Goal: Task Accomplishment & Management: Complete application form

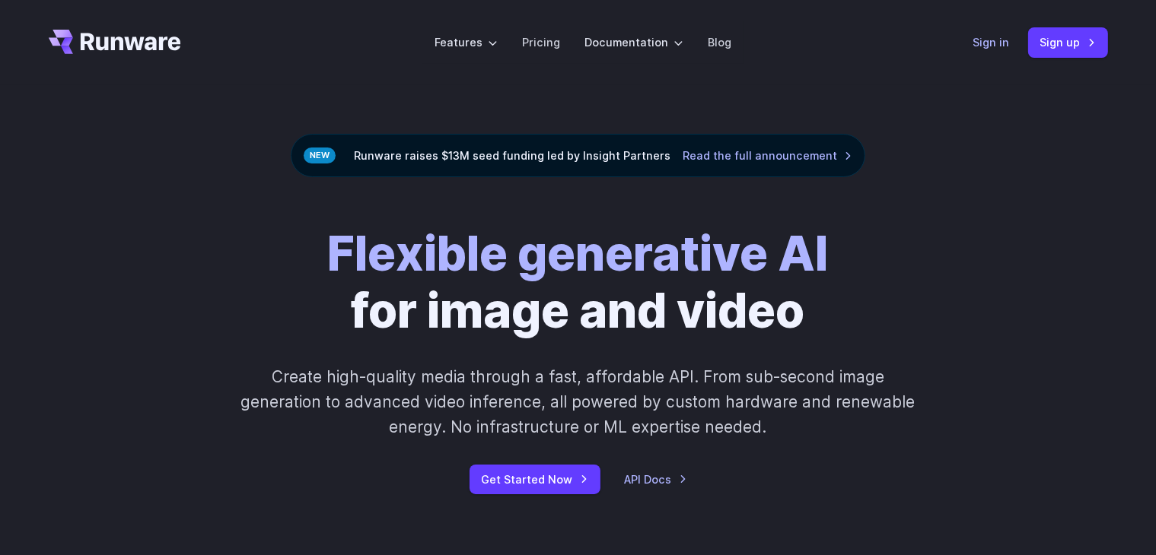
click at [999, 43] on link "Sign in" at bounding box center [991, 41] width 37 height 17
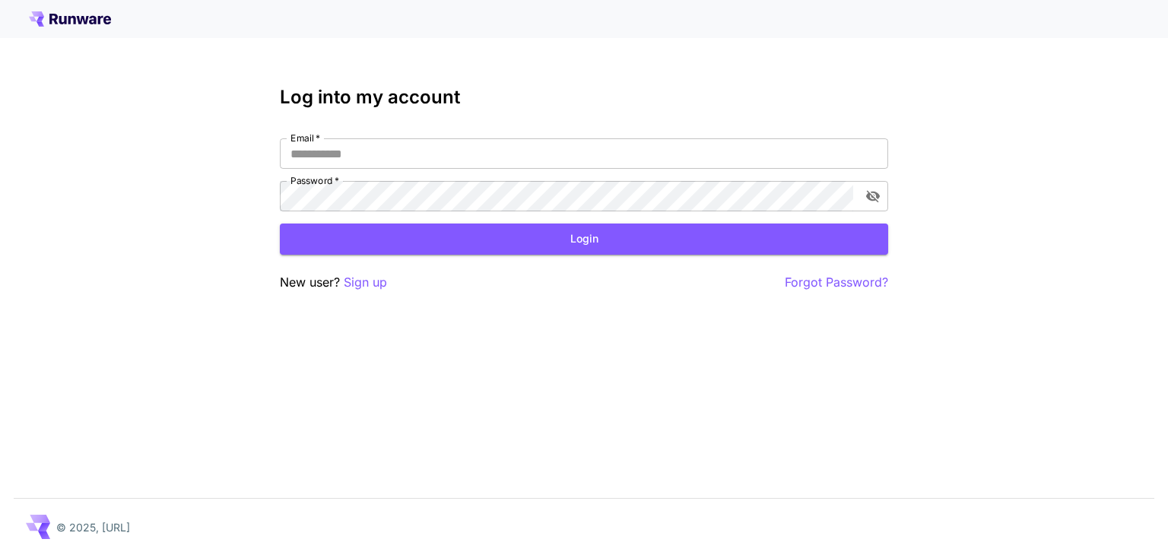
click at [573, 296] on div "Log into my account Email   * Email   * Password   * Password   * Login New use…" at bounding box center [584, 277] width 1168 height 555
click at [355, 290] on p "Sign up" at bounding box center [365, 282] width 43 height 19
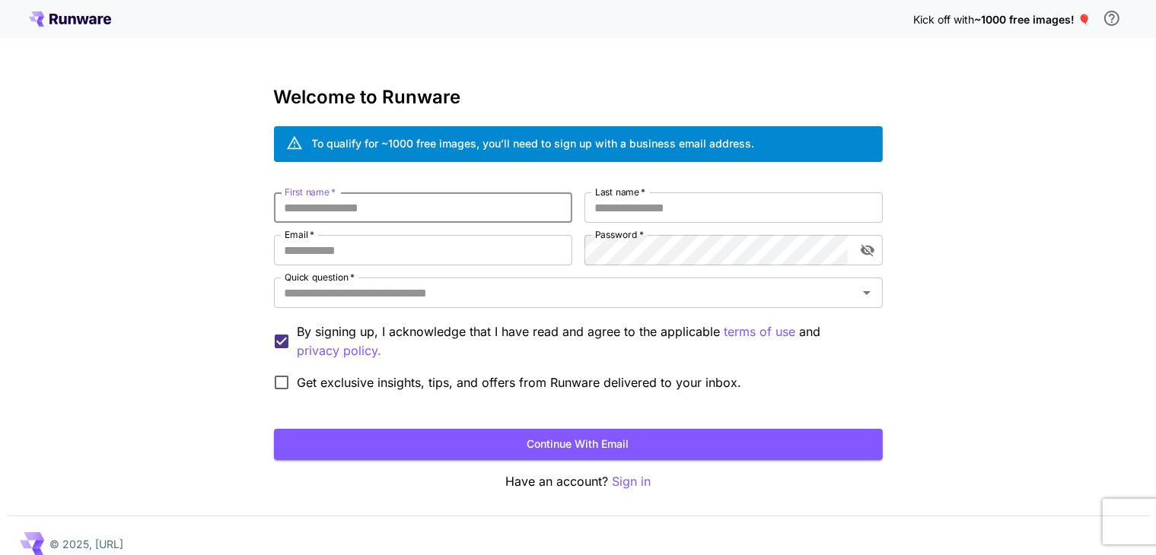
click at [354, 211] on input "First name   *" at bounding box center [423, 207] width 298 height 30
type input "******"
type input "**********"
click at [612, 209] on input "Last name   *" at bounding box center [733, 207] width 298 height 30
type input "******"
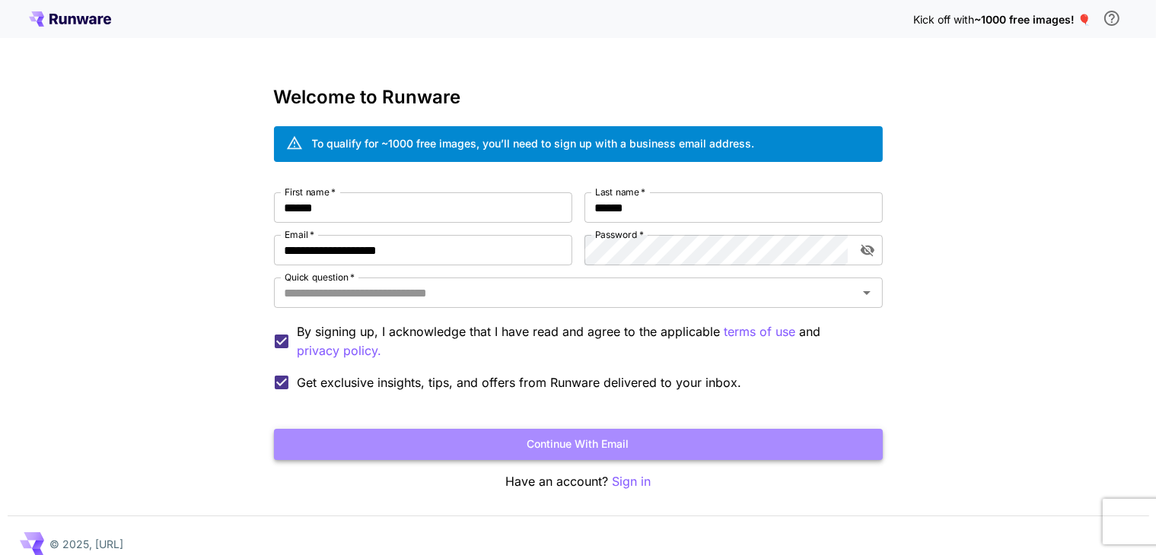
click at [342, 440] on button "Continue with email" at bounding box center [578, 444] width 609 height 31
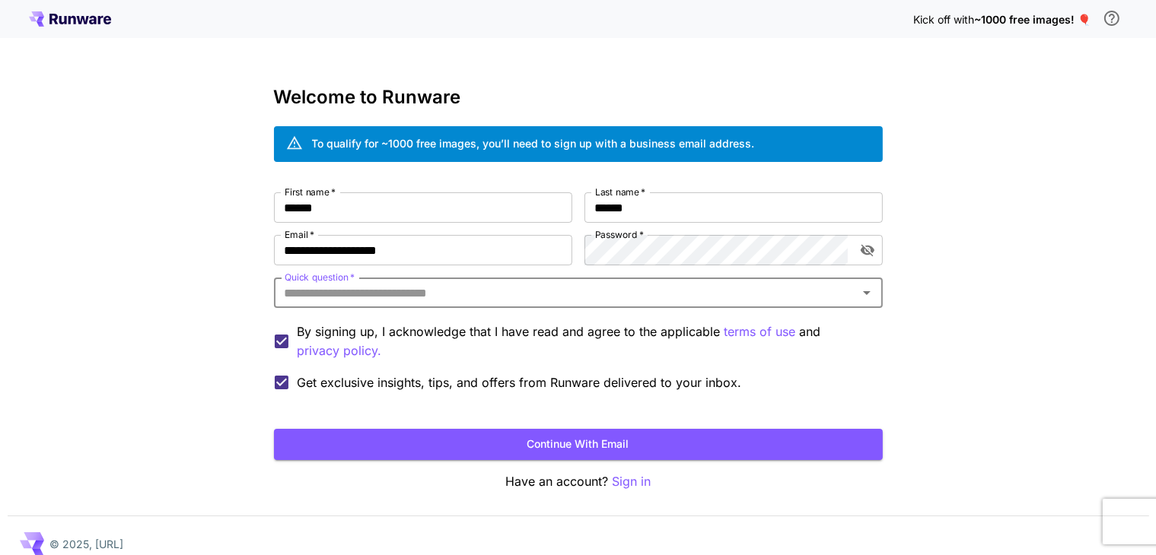
click at [310, 294] on input "Quick question   *" at bounding box center [565, 292] width 574 height 21
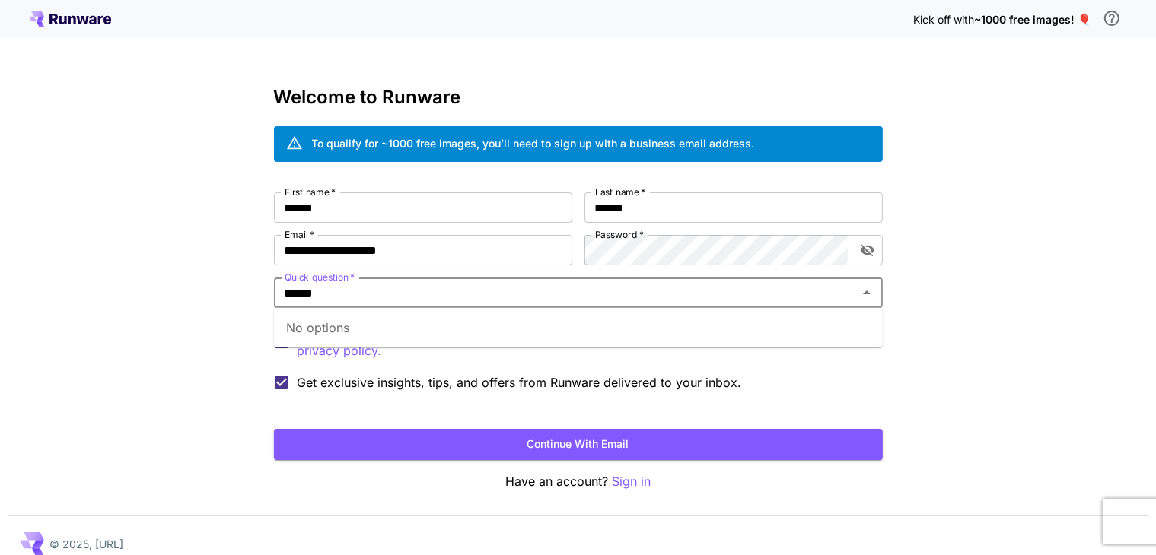
drag, startPoint x: 309, startPoint y: 294, endPoint x: 119, endPoint y: 294, distance: 190.2
click at [119, 294] on div "**********" at bounding box center [578, 286] width 1156 height 573
type input "*"
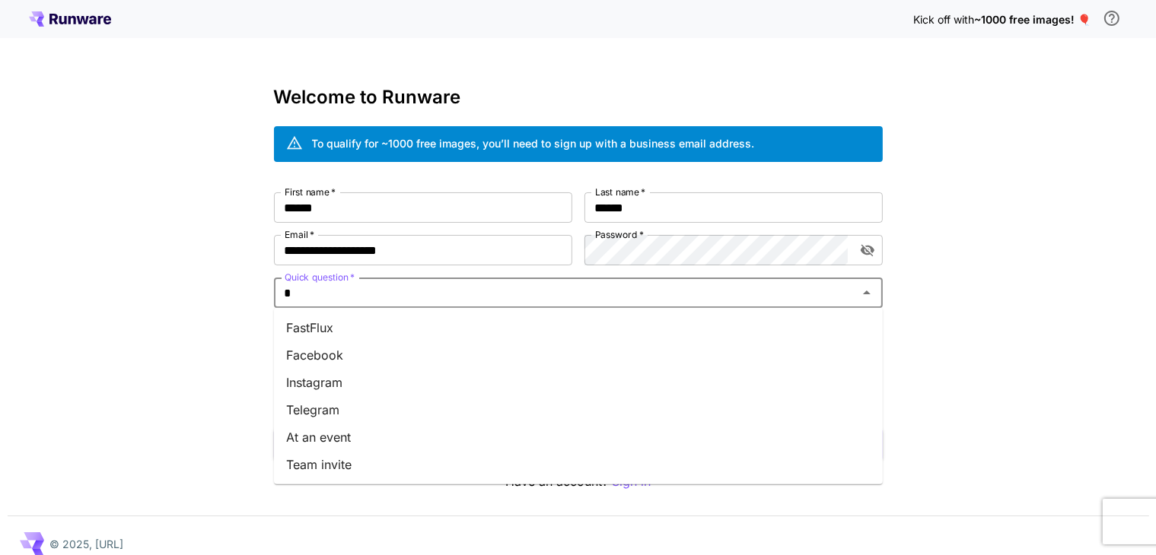
click at [311, 348] on li "Facebook" at bounding box center [578, 355] width 609 height 27
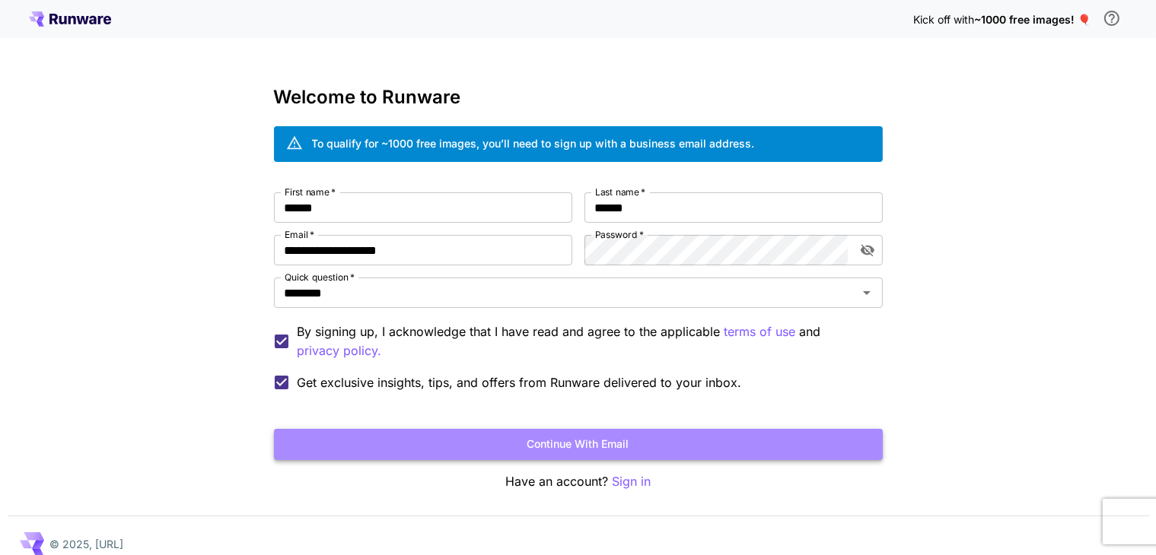
click at [319, 437] on button "Continue with email" at bounding box center [578, 444] width 609 height 31
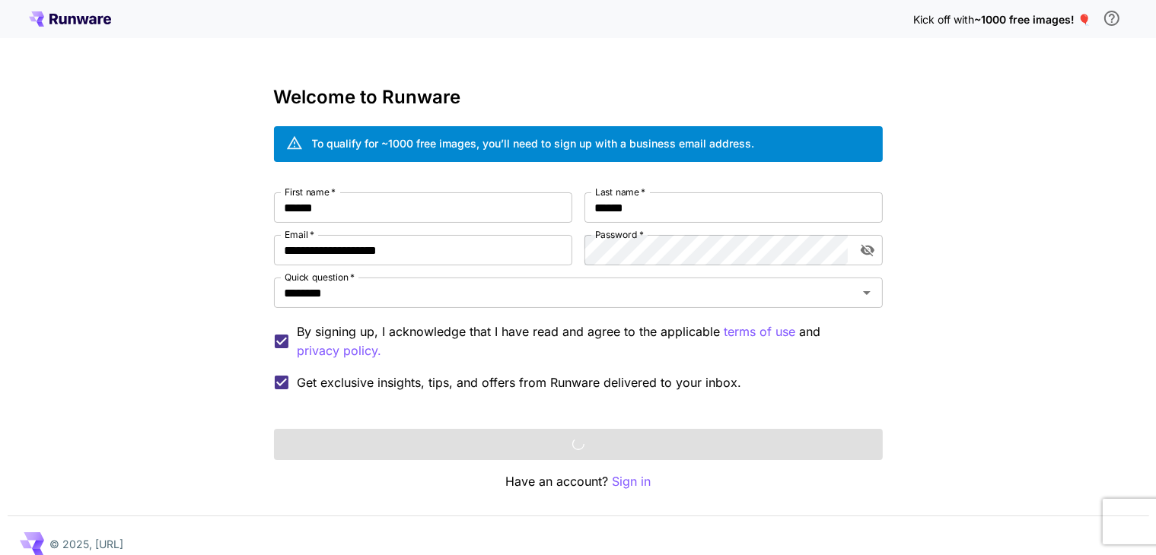
click at [297, 397] on label "Get exclusive insights, tips, and offers from Runware delivered to your inbox." at bounding box center [503, 383] width 476 height 32
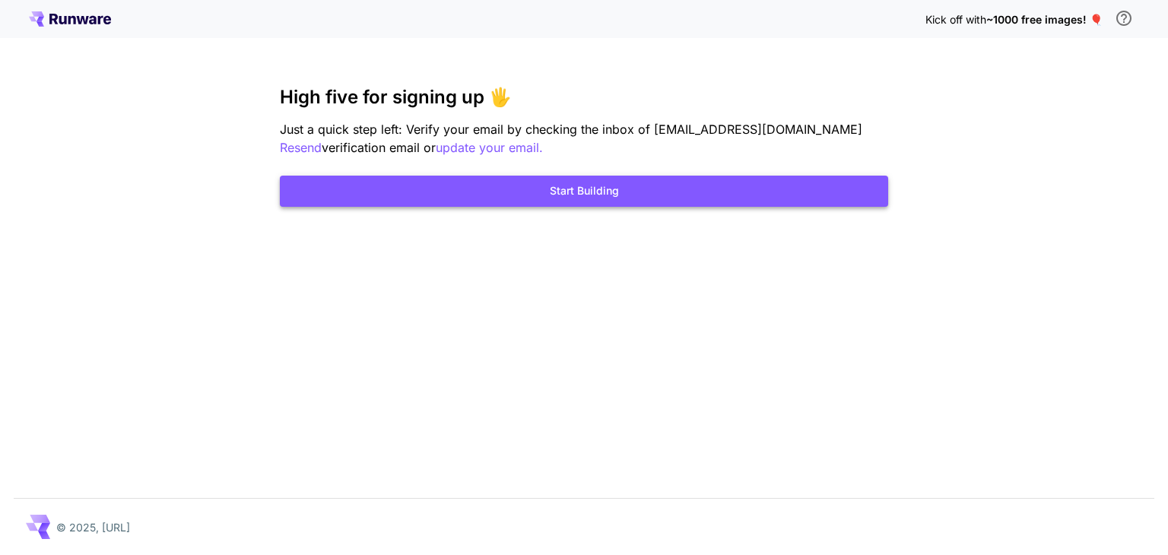
click at [414, 189] on button "Start Building" at bounding box center [584, 191] width 609 height 31
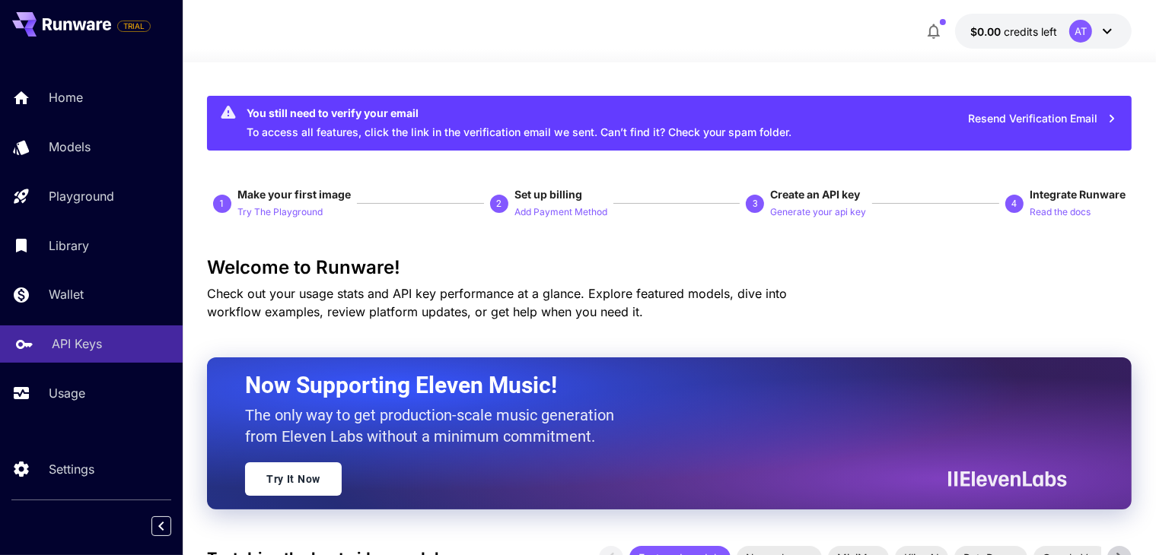
click at [67, 348] on p "API Keys" at bounding box center [77, 344] width 50 height 18
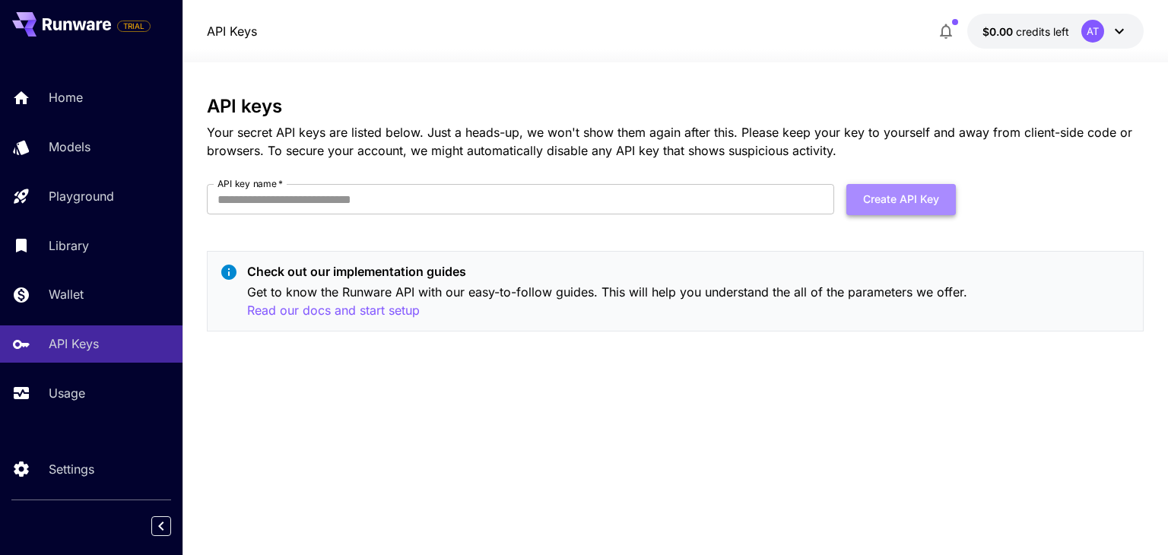
click at [912, 209] on button "Create API Key" at bounding box center [902, 199] width 110 height 31
click at [304, 199] on input "API key name   *" at bounding box center [521, 199] width 628 height 30
type input "********"
click at [914, 203] on button "Create API Key" at bounding box center [902, 199] width 110 height 31
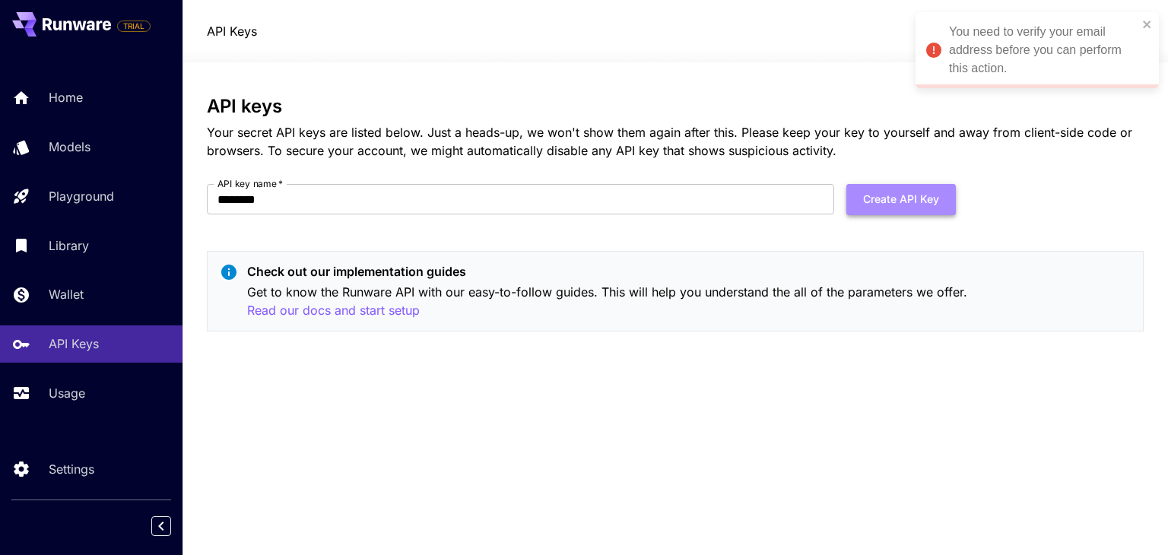
click at [882, 205] on button "Create API Key" at bounding box center [902, 199] width 110 height 31
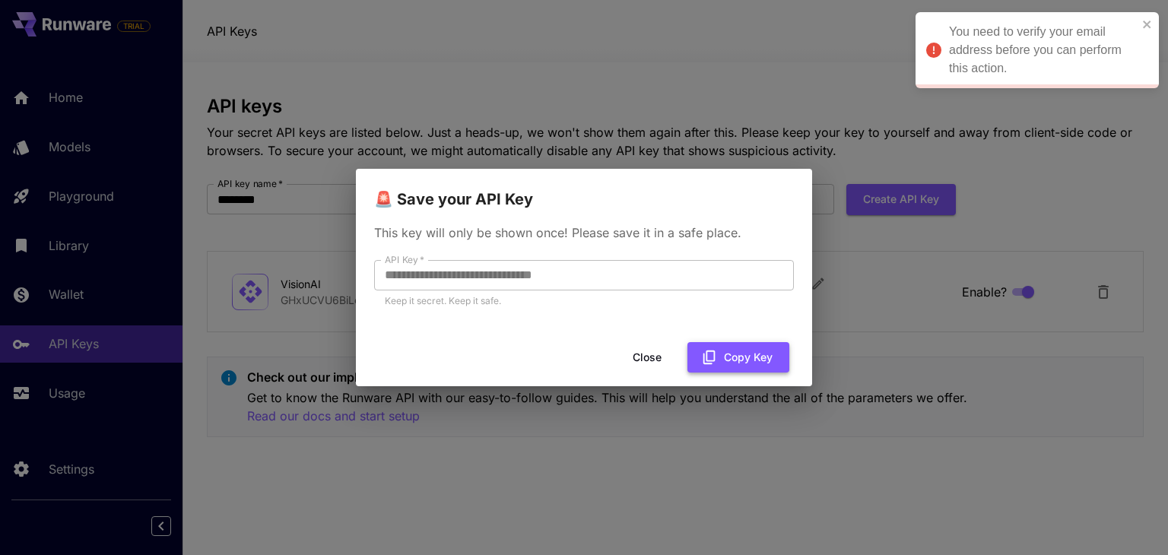
click at [725, 348] on button "Copy Key" at bounding box center [739, 357] width 102 height 31
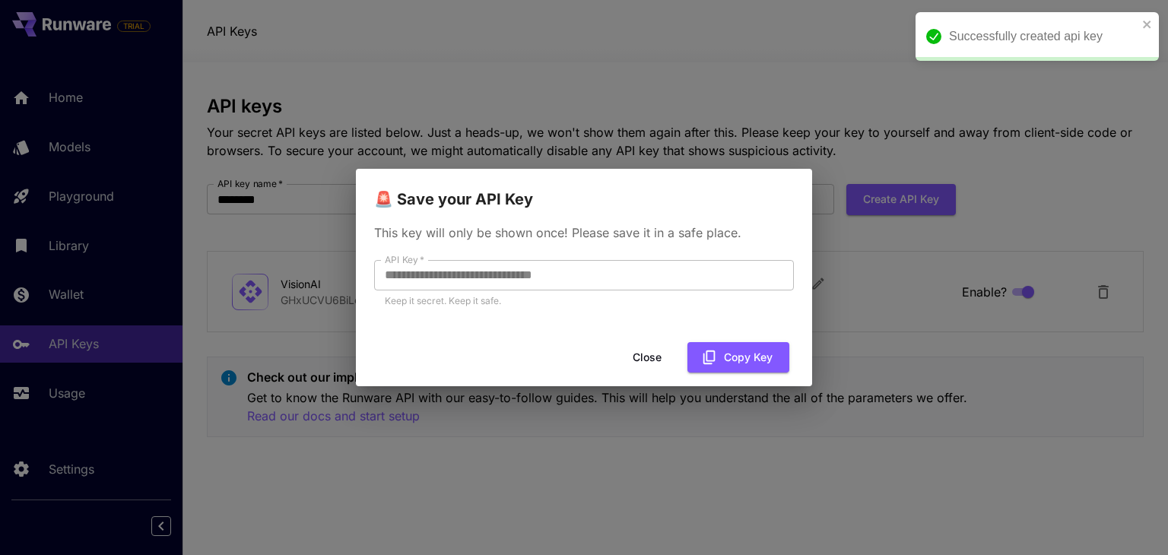
click at [752, 141] on div "**********" at bounding box center [584, 277] width 1168 height 555
click at [660, 360] on button "Close" at bounding box center [647, 357] width 68 height 31
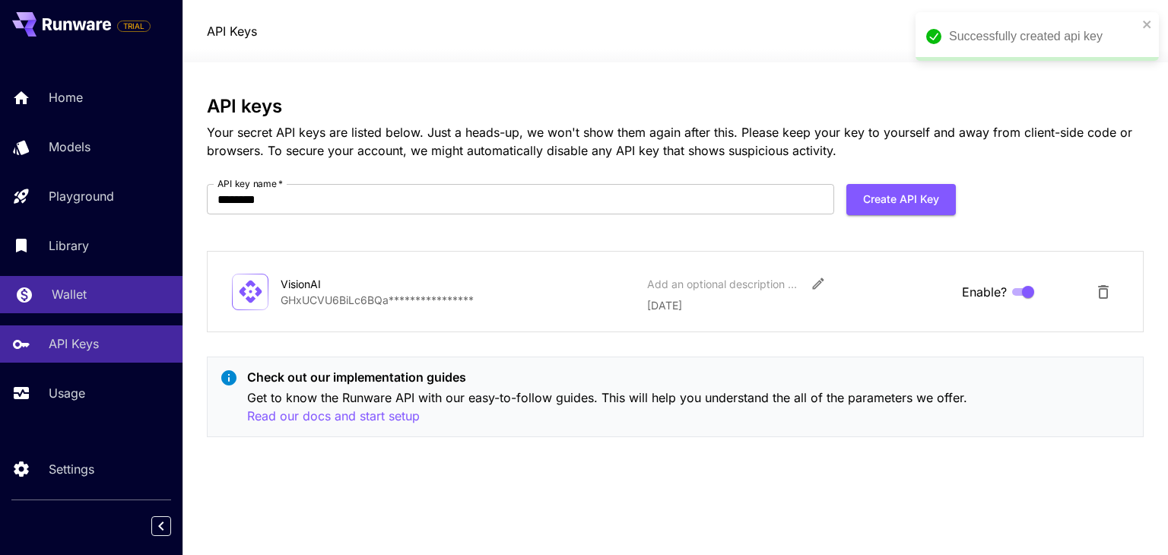
click at [24, 300] on icon at bounding box center [24, 290] width 18 height 18
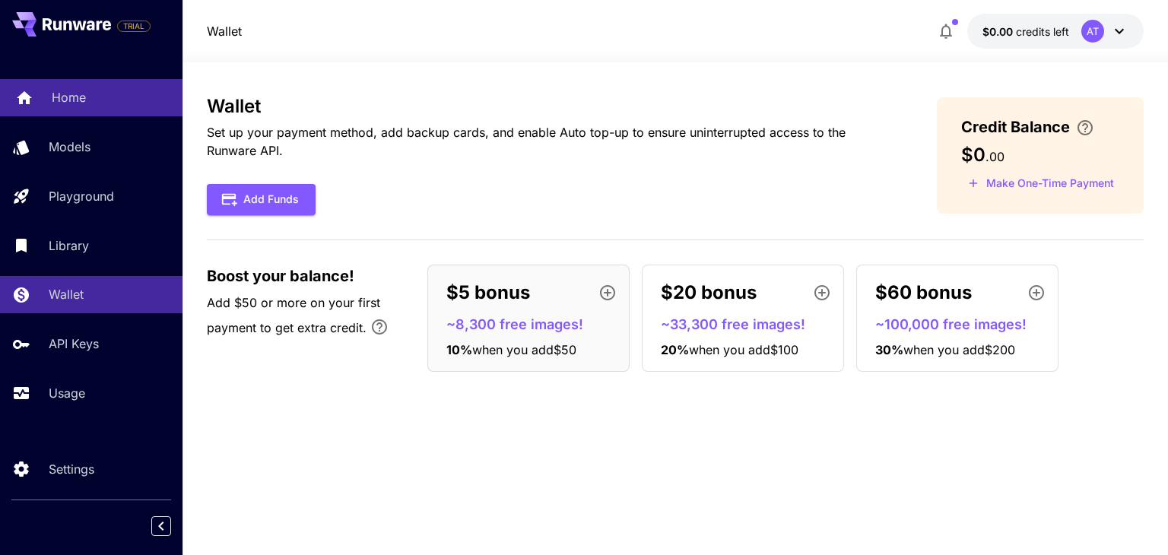
click at [100, 100] on div "Home" at bounding box center [111, 97] width 119 height 18
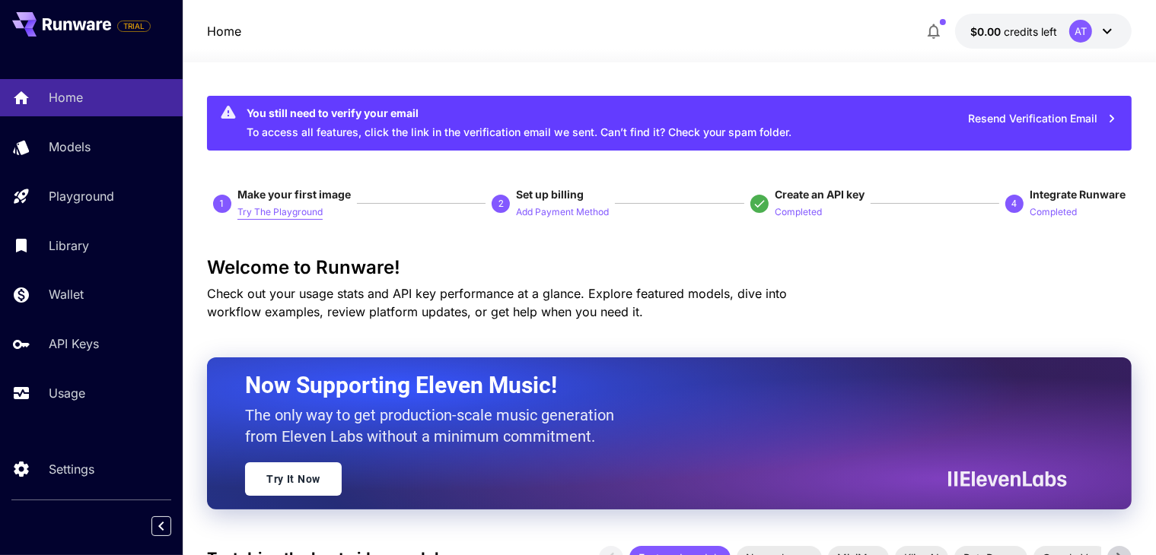
click at [247, 210] on p "Try The Playground" at bounding box center [279, 212] width 85 height 14
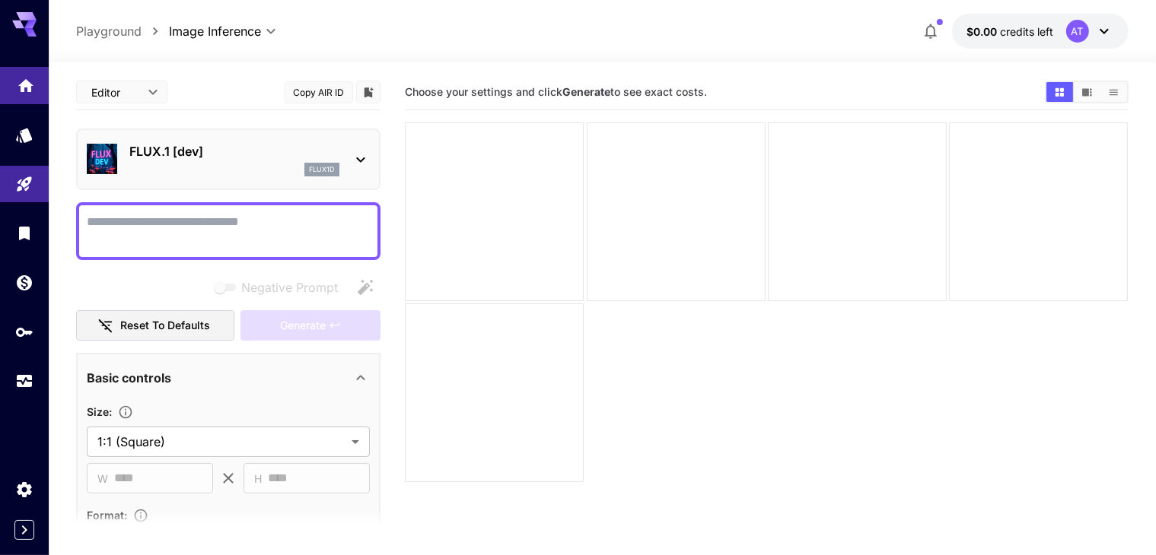
click at [10, 75] on link at bounding box center [24, 85] width 49 height 37
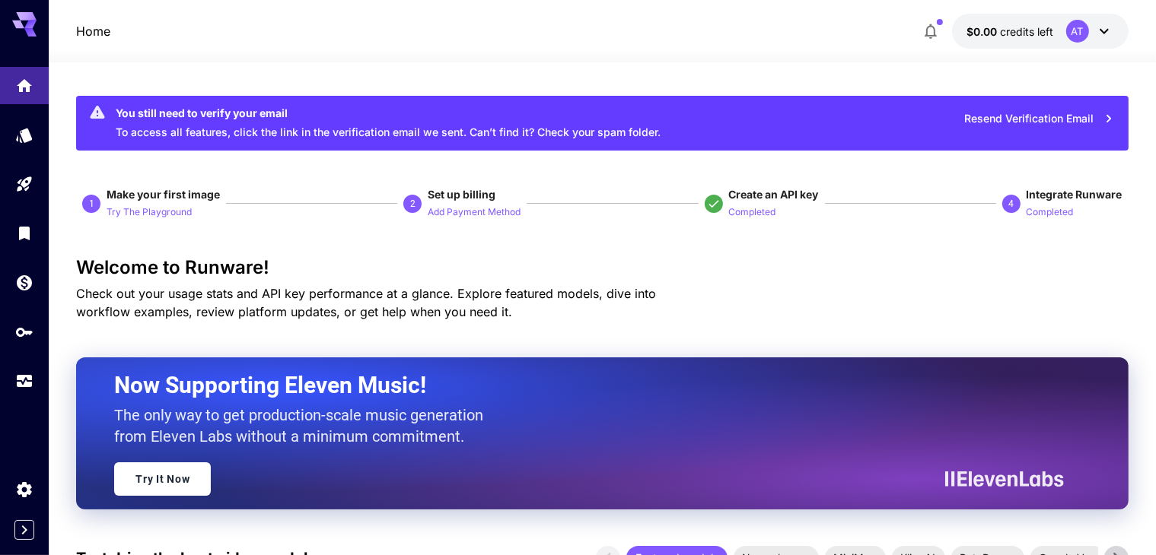
click at [1099, 35] on icon at bounding box center [1104, 31] width 18 height 18
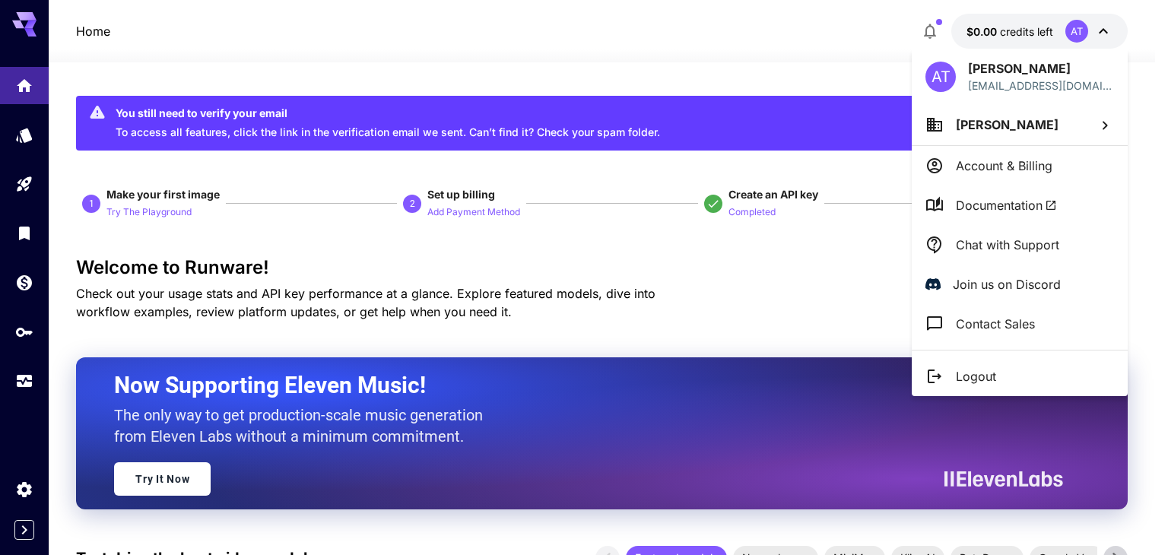
click at [1013, 126] on span "[PERSON_NAME]" at bounding box center [1007, 124] width 103 height 15
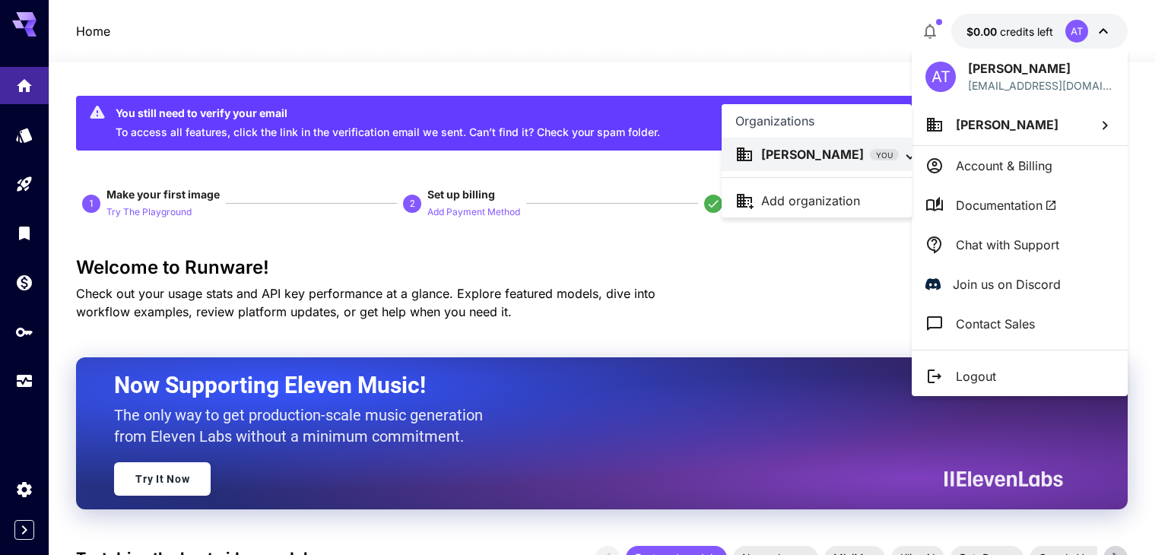
click at [988, 165] on div at bounding box center [584, 277] width 1168 height 555
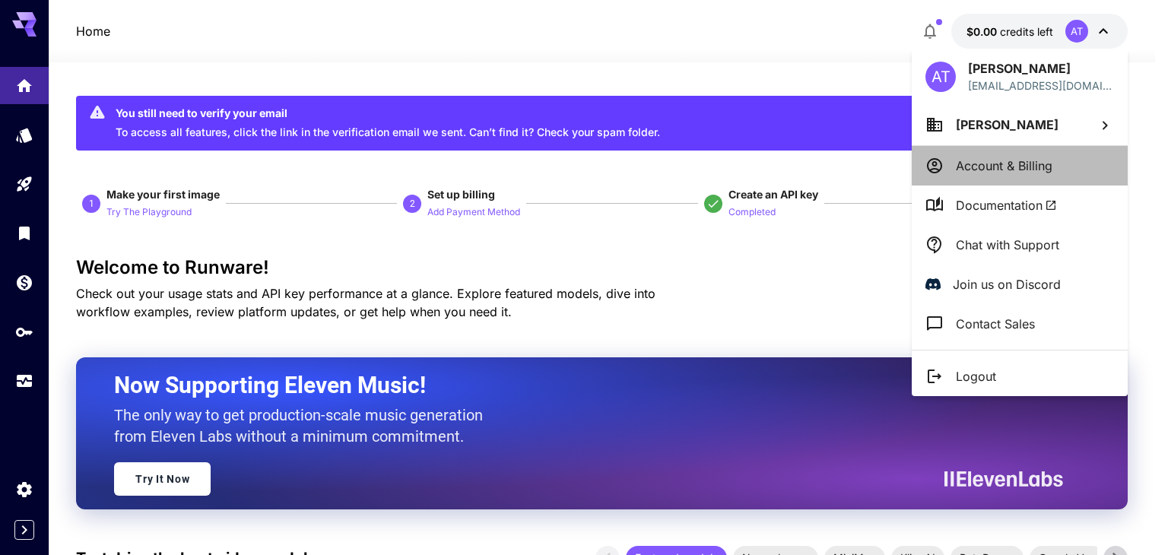
click at [988, 165] on p "Account & Billing" at bounding box center [1004, 166] width 97 height 18
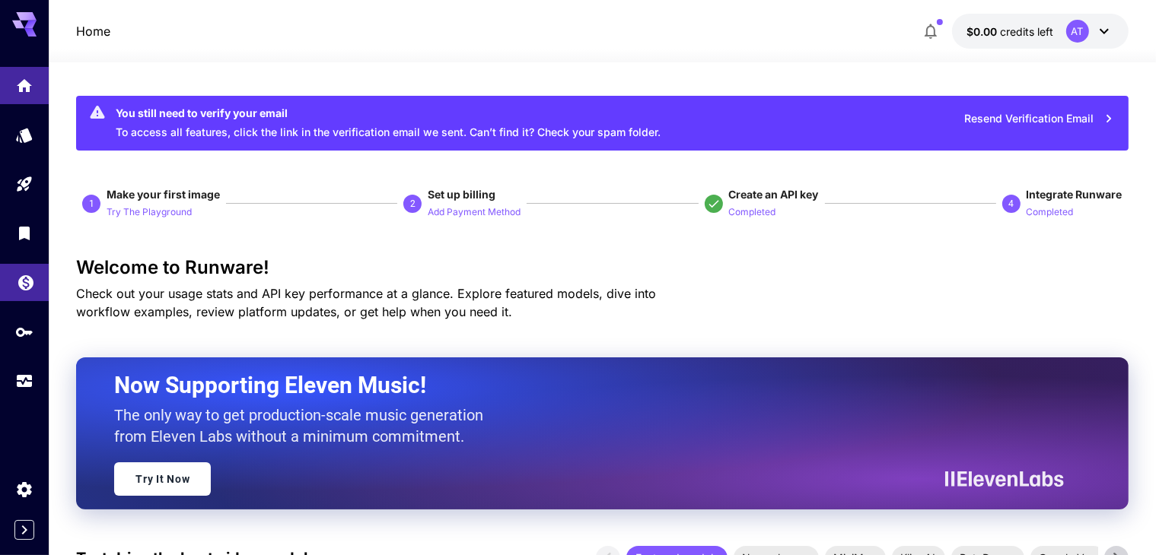
click at [29, 300] on link at bounding box center [24, 282] width 49 height 37
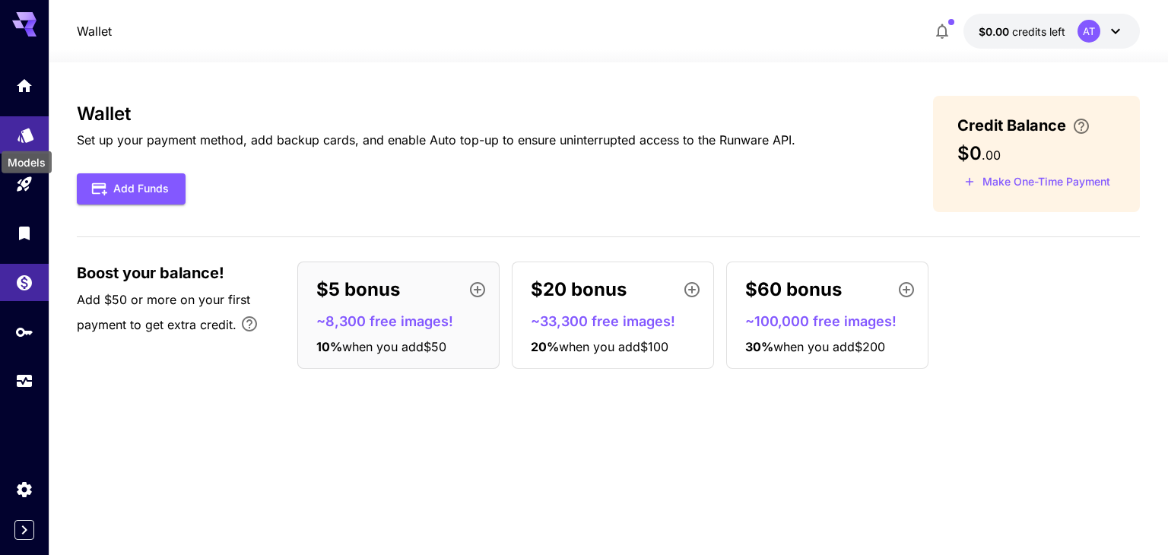
click at [29, 138] on icon "Models" at bounding box center [26, 130] width 18 height 18
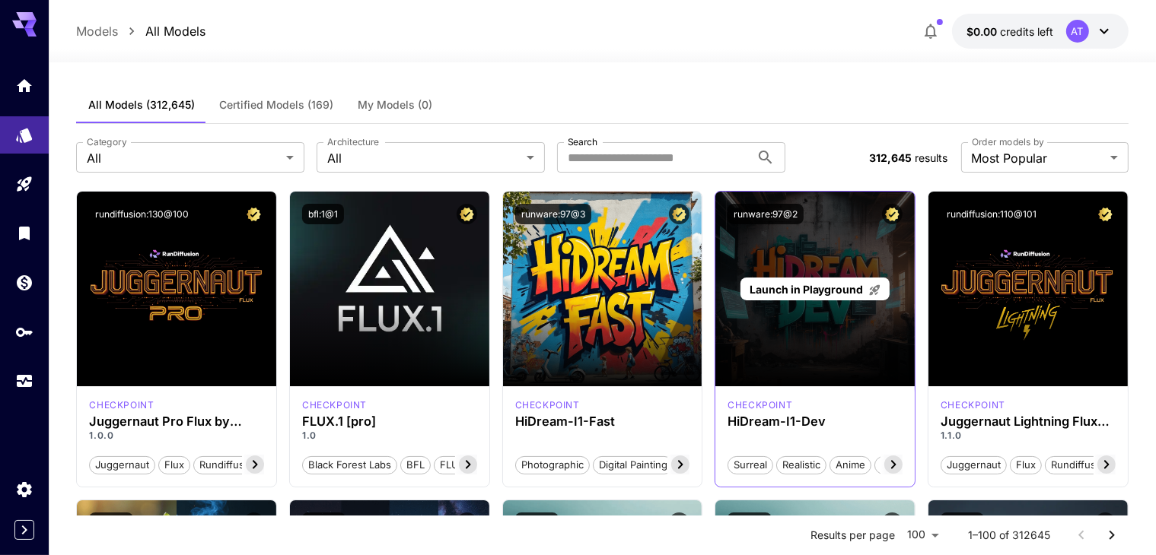
click at [774, 242] on div "Launch in Playground" at bounding box center [814, 289] width 199 height 195
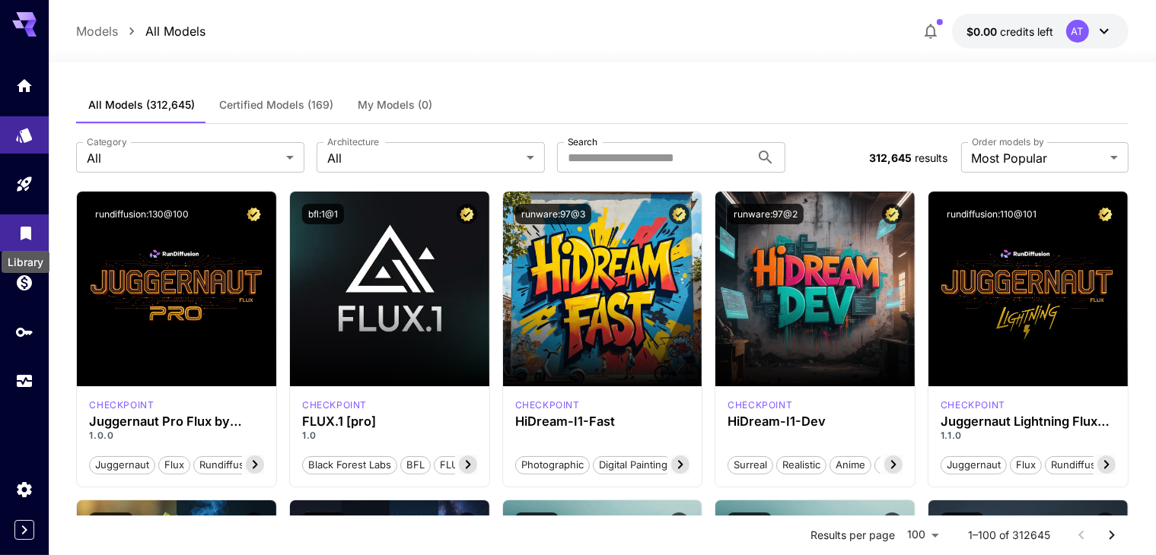
click at [29, 236] on icon "Library" at bounding box center [26, 229] width 11 height 14
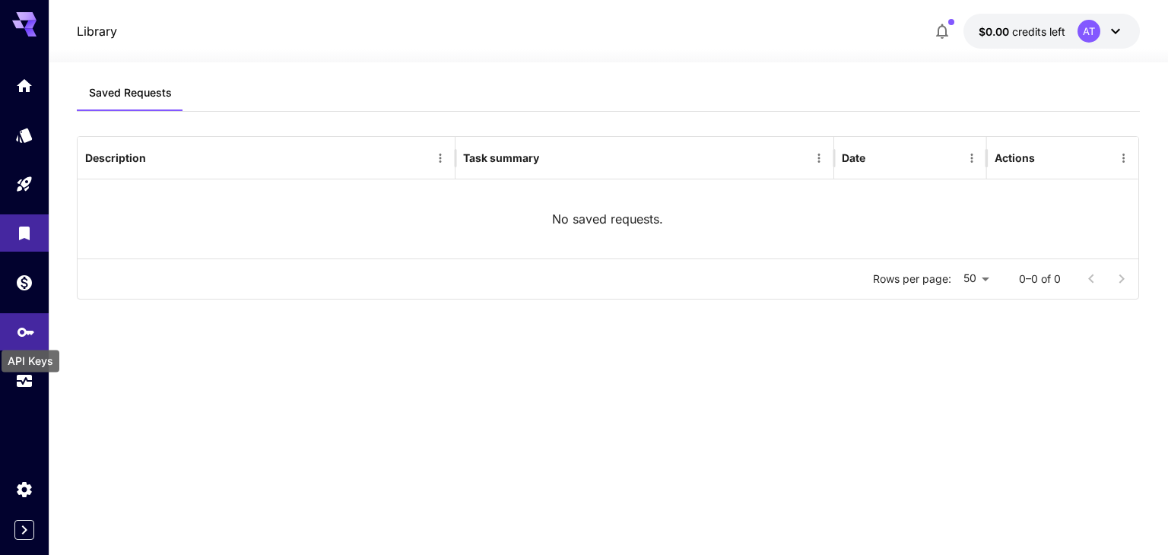
click at [27, 335] on icon "API Keys" at bounding box center [26, 327] width 18 height 18
